Goal: Find contact information: Find contact information

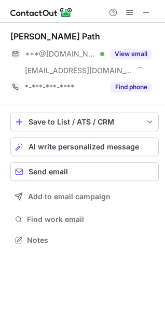
scroll to position [232, 165]
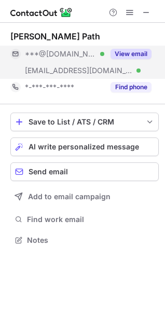
click at [139, 51] on button "View email" at bounding box center [130, 54] width 41 height 10
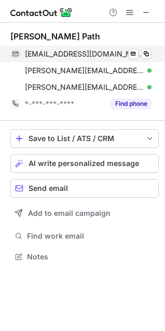
click at [151, 54] on div "ambisindhu24@gmail.com Verified Send email Copy" at bounding box center [80, 54] width 141 height 17
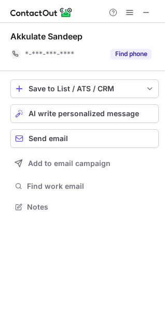
scroll to position [200, 165]
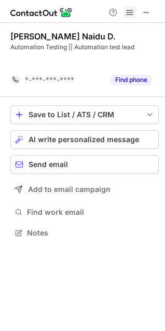
scroll to position [5, 5]
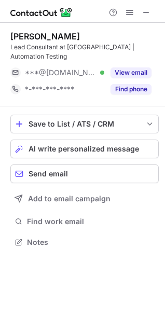
scroll to position [225, 165]
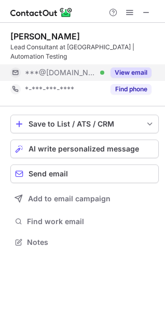
click at [118, 67] on button "View email" at bounding box center [130, 72] width 41 height 10
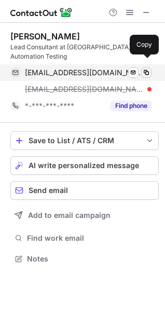
click at [148, 68] on span at bounding box center [146, 72] width 8 height 8
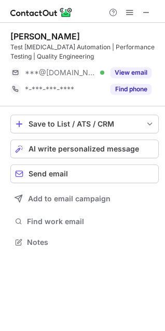
scroll to position [234, 165]
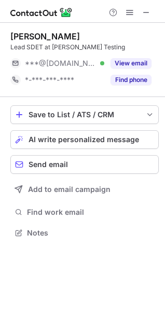
scroll to position [5, 5]
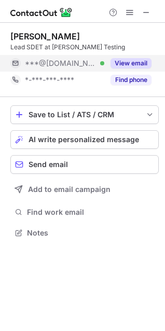
click at [143, 59] on button "View email" at bounding box center [130, 63] width 41 height 10
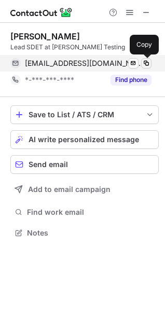
click at [145, 61] on span at bounding box center [146, 63] width 8 height 8
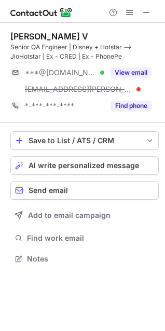
scroll to position [251, 165]
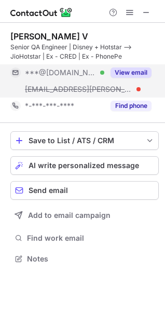
click at [132, 71] on button "View email" at bounding box center [130, 72] width 41 height 10
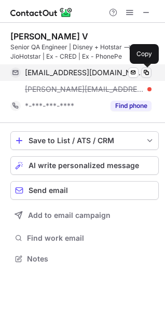
click at [149, 71] on span at bounding box center [146, 72] width 8 height 8
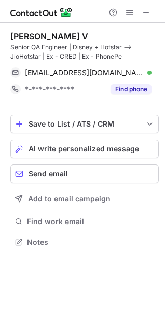
scroll to position [5, 5]
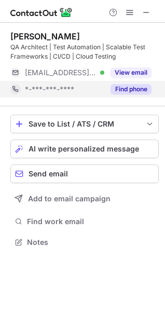
scroll to position [234, 165]
click at [118, 91] on button "Find phone" at bounding box center [130, 89] width 41 height 10
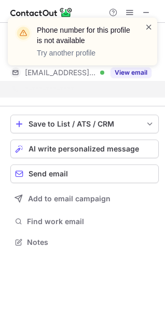
click at [150, 26] on span at bounding box center [149, 27] width 8 height 10
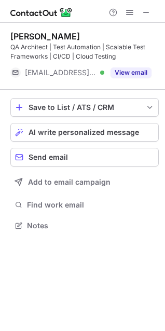
scroll to position [218, 165]
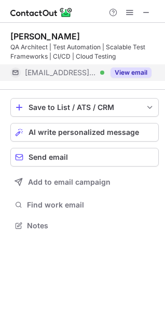
click at [133, 69] on button "View email" at bounding box center [130, 72] width 41 height 10
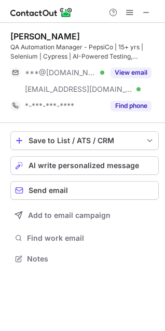
scroll to position [251, 165]
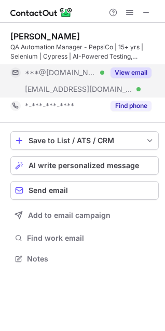
click at [140, 69] on button "View email" at bounding box center [130, 72] width 41 height 10
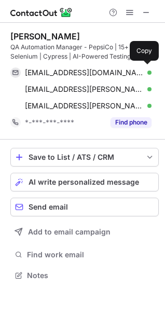
scroll to position [268, 165]
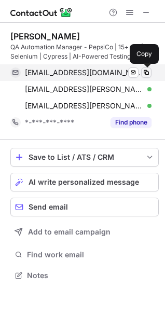
click at [149, 72] on span at bounding box center [146, 72] width 8 height 8
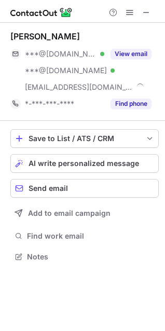
scroll to position [249, 165]
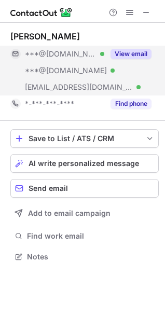
click at [130, 52] on button "View email" at bounding box center [130, 54] width 41 height 10
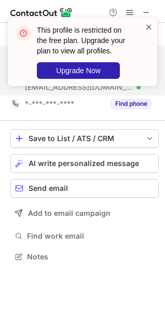
click at [149, 28] on span at bounding box center [149, 27] width 8 height 10
